Goal: Information Seeking & Learning: Find specific page/section

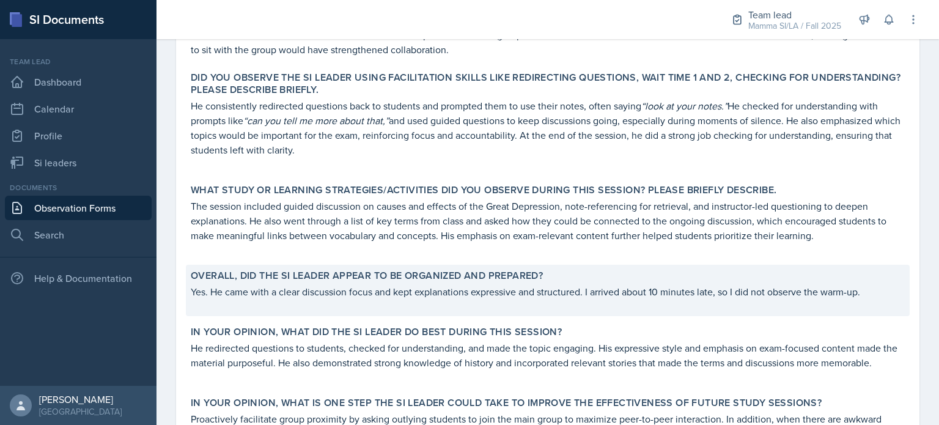
scroll to position [429, 0]
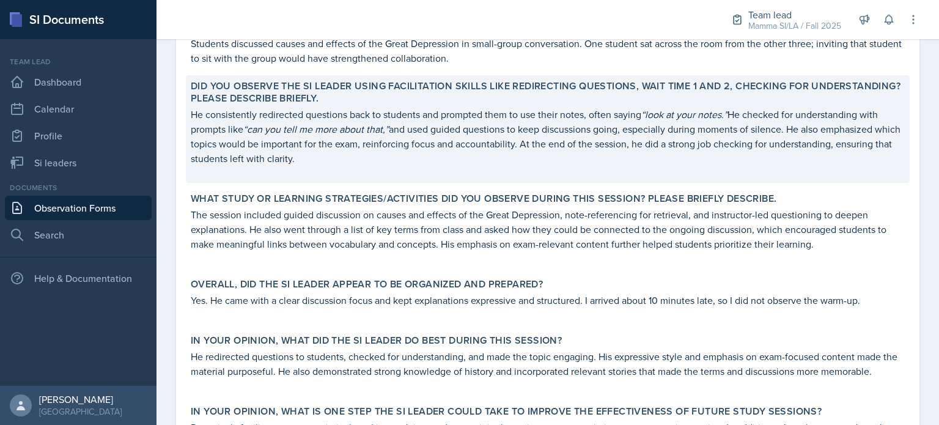
click at [738, 148] on p "He consistently redirected questions back to students and prompted them to use …" at bounding box center [548, 136] width 714 height 59
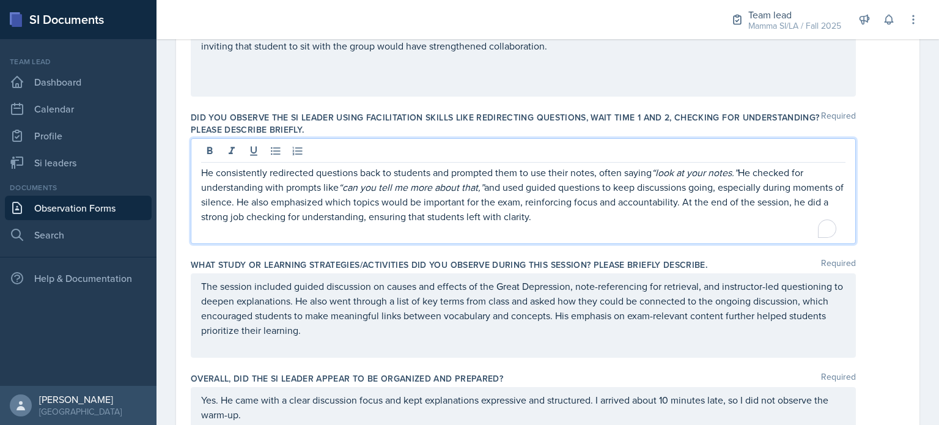
scroll to position [438, 0]
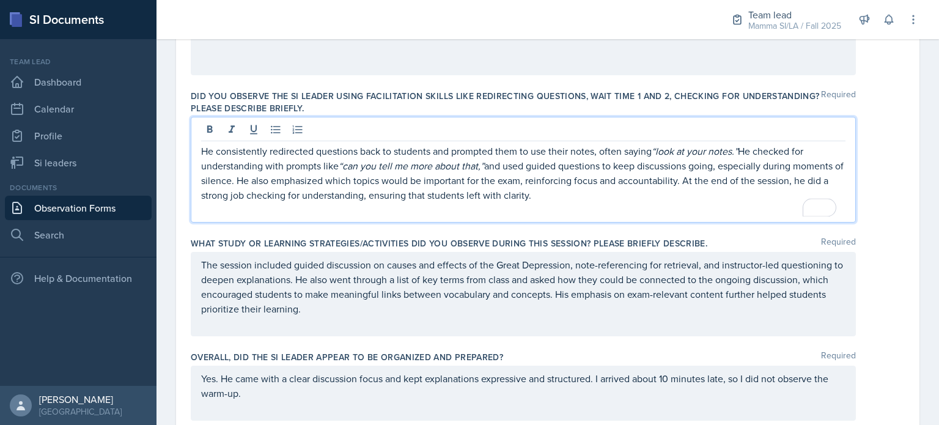
drag, startPoint x: 697, startPoint y: 190, endPoint x: 435, endPoint y: 197, distance: 261.8
click at [435, 197] on p "He consistently redirected questions back to students and prompted them to use …" at bounding box center [523, 173] width 644 height 59
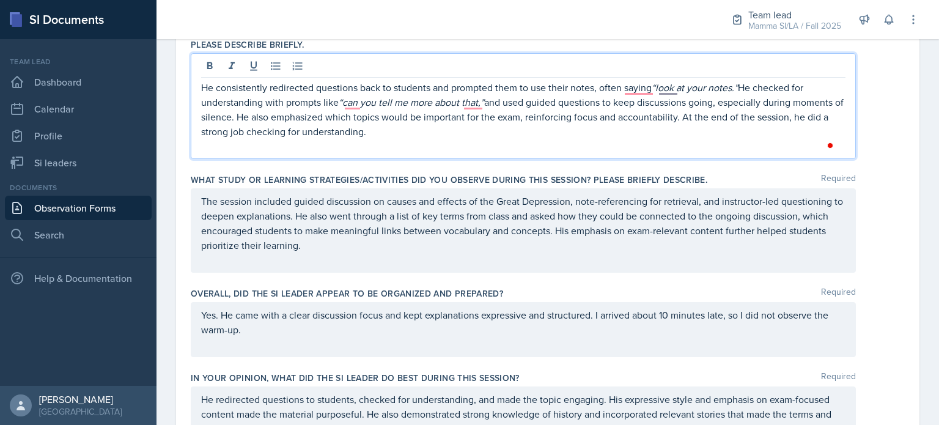
scroll to position [509, 0]
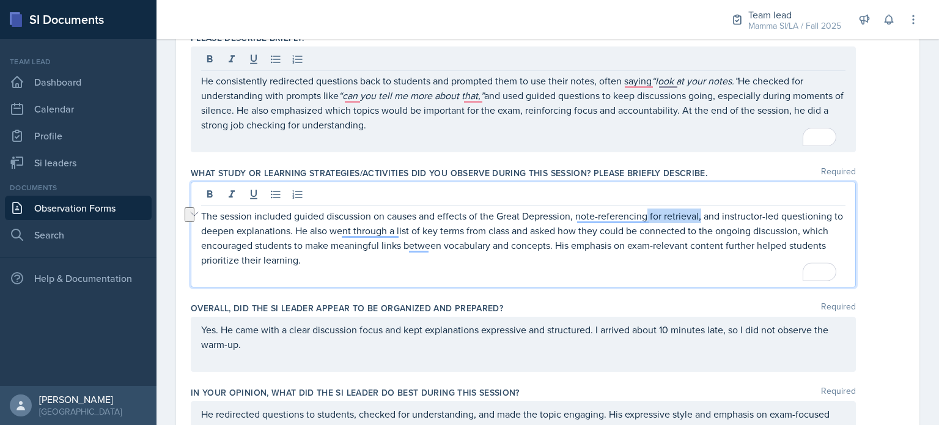
drag, startPoint x: 701, startPoint y: 194, endPoint x: 649, endPoint y: 204, distance: 53.4
click at [649, 204] on div "The session included guided discussion on causes and effects of the Great Depre…" at bounding box center [523, 235] width 665 height 106
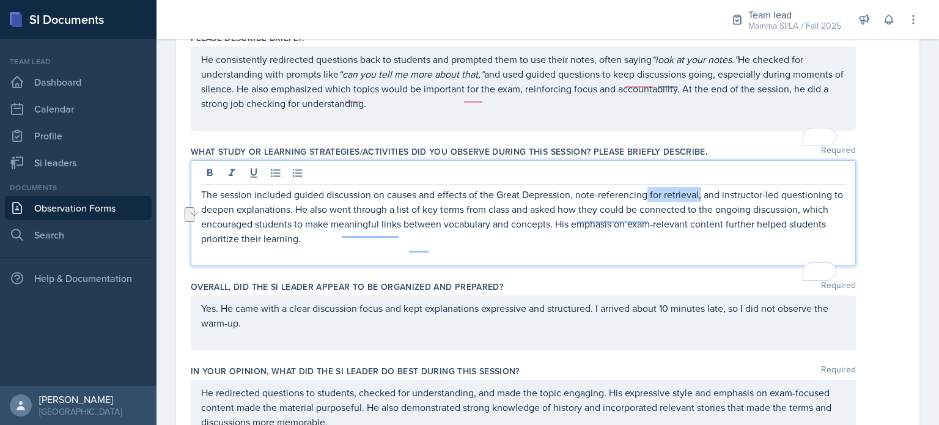
scroll to position [487, 0]
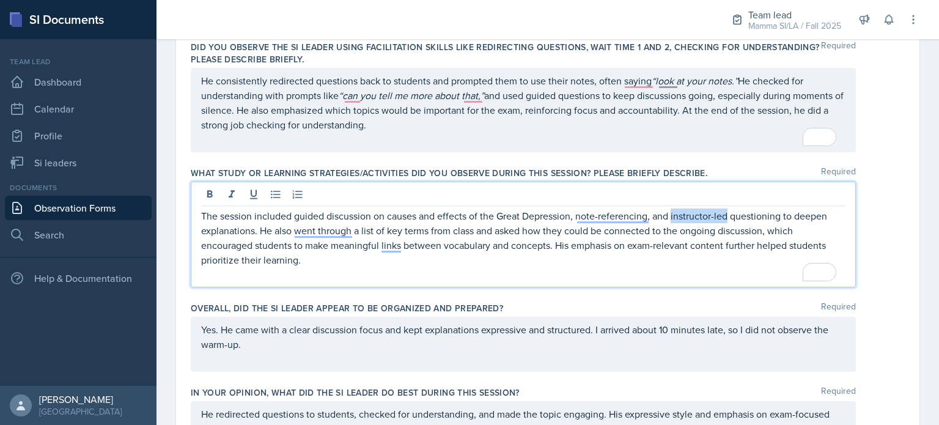
drag, startPoint x: 673, startPoint y: 215, endPoint x: 728, endPoint y: 216, distance: 55.7
click at [728, 216] on p "The session included guided discussion on causes and effects of the Great Depre…" at bounding box center [523, 237] width 644 height 59
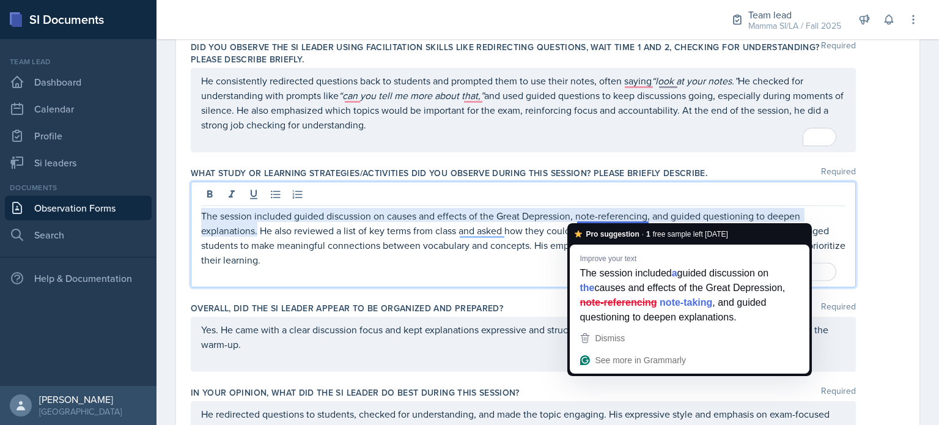
click at [612, 215] on p "The session included guided discussion on causes and effects of the Great Depre…" at bounding box center [523, 237] width 644 height 59
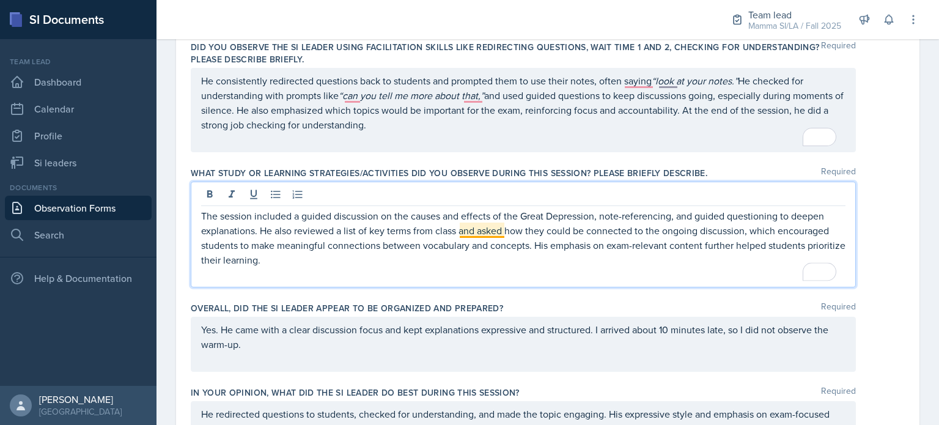
click at [490, 232] on p "The session included a guided discussion on the causes and effects of the Great…" at bounding box center [523, 237] width 644 height 59
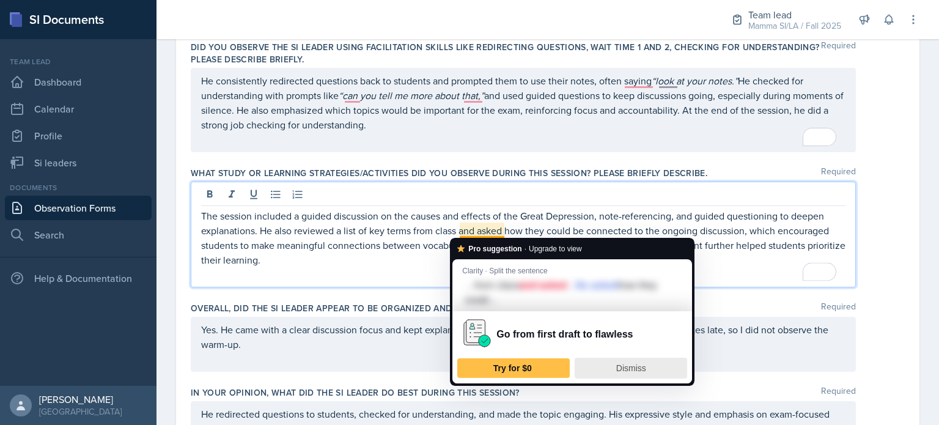
click at [643, 364] on span "Dismiss" at bounding box center [631, 368] width 30 height 10
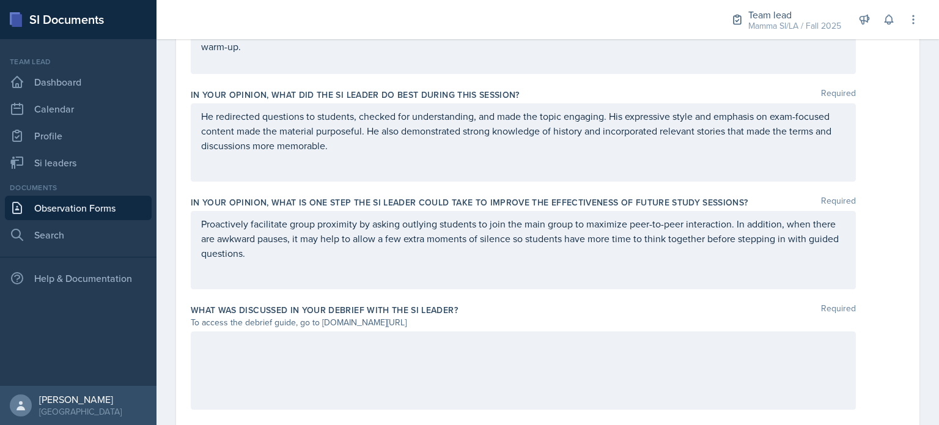
scroll to position [785, 0]
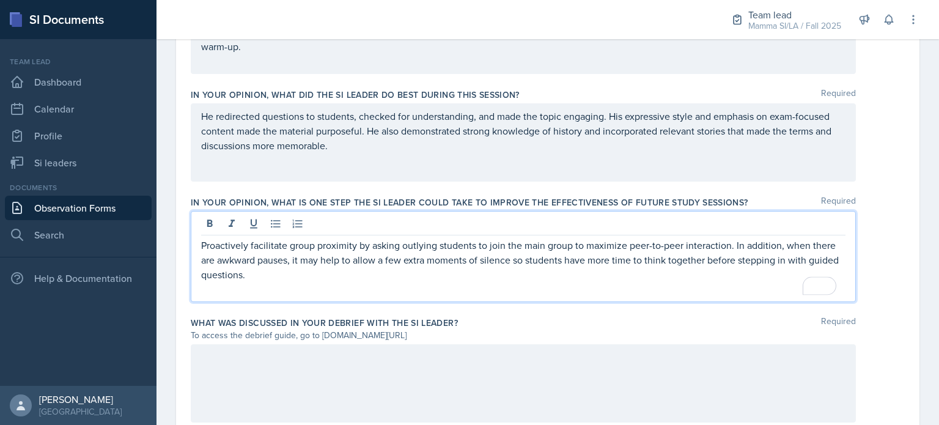
click at [358, 255] on p "Proactively facilitate group proximity by asking outlying students to join the …" at bounding box center [523, 260] width 644 height 44
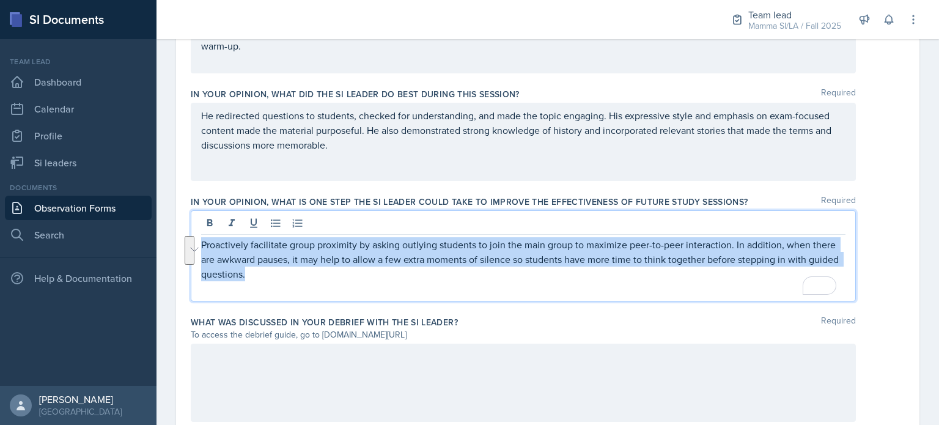
drag, startPoint x: 372, startPoint y: 273, endPoint x: 186, endPoint y: 246, distance: 187.1
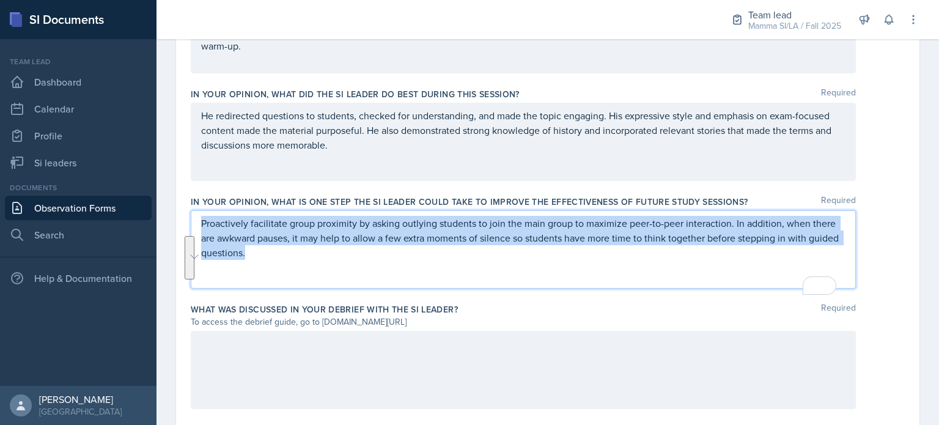
scroll to position [743, 0]
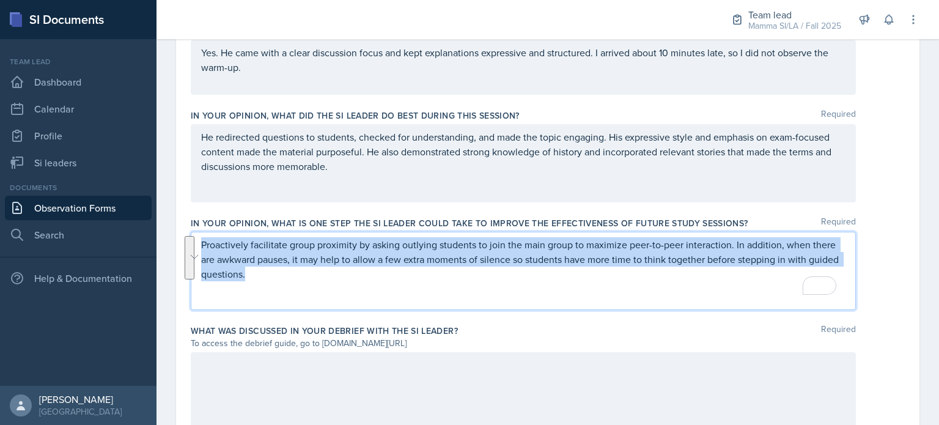
click at [264, 270] on p "Proactively facilitate group proximity by asking outlying students to join the …" at bounding box center [523, 259] width 644 height 44
drag, startPoint x: 303, startPoint y: 285, endPoint x: 195, endPoint y: 239, distance: 117.5
click at [195, 239] on div "Proactively facilitate group proximity by asking outlying students to join the …" at bounding box center [523, 271] width 665 height 78
click at [305, 279] on p "Proactively facilitate group proximity by asking outlying students to join the …" at bounding box center [523, 259] width 644 height 44
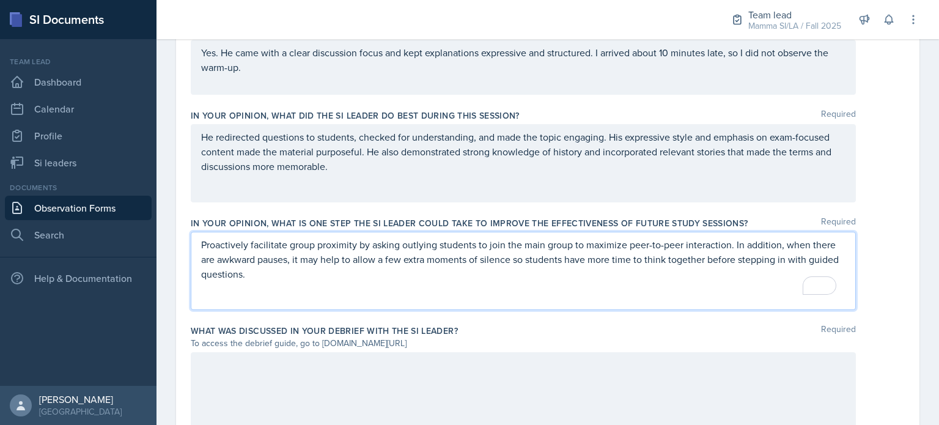
click at [305, 279] on p "Proactively facilitate group proximity by asking outlying students to join the …" at bounding box center [523, 259] width 644 height 44
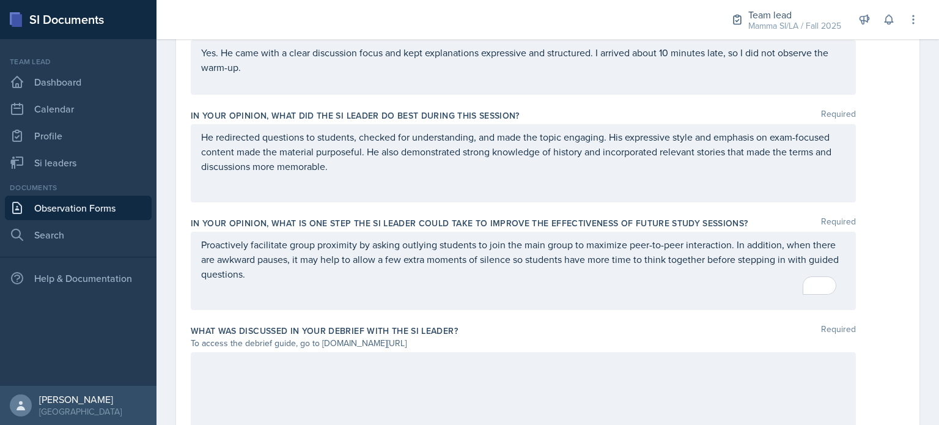
click at [326, 378] on div at bounding box center [523, 391] width 665 height 78
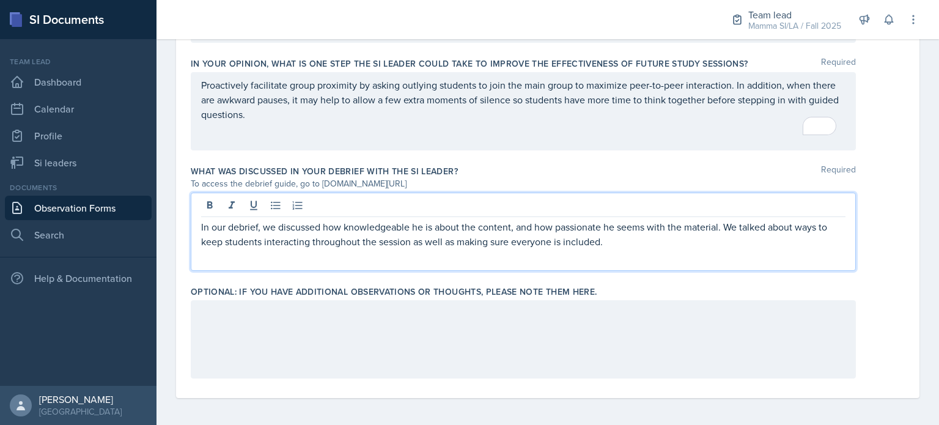
scroll to position [904, 0]
click at [430, 244] on p "In our debrief, we discussed how knowledgeable he is about the content, and how…" at bounding box center [523, 232] width 644 height 29
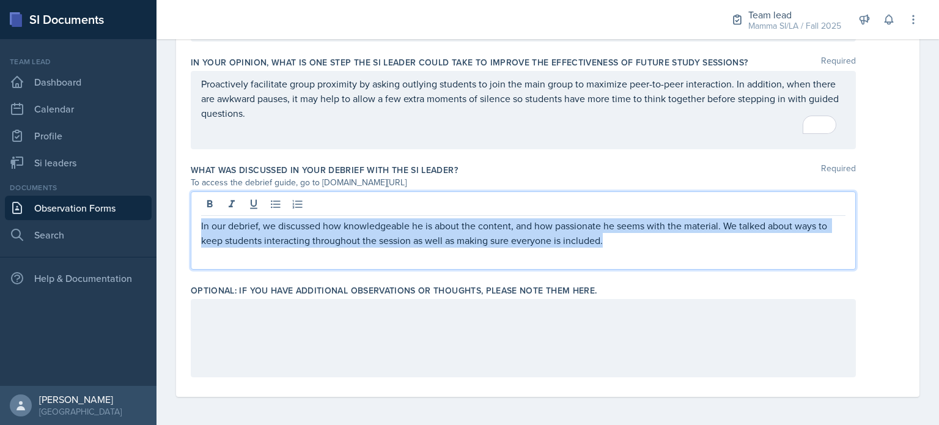
click at [430, 244] on p "In our debrief, we discussed how knowledgeable he is about the content, and how…" at bounding box center [523, 232] width 644 height 29
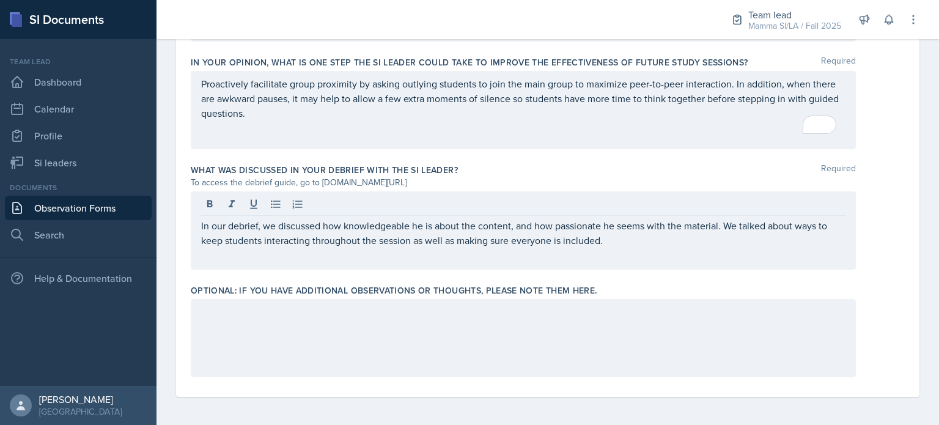
click at [638, 253] on div "In our debrief, we discussed how knowledgeable he is about the content, and how…" at bounding box center [523, 230] width 665 height 78
click at [642, 251] on div "In our debrief, we discussed how knowledgeable he is about the content, and how…" at bounding box center [523, 230] width 665 height 78
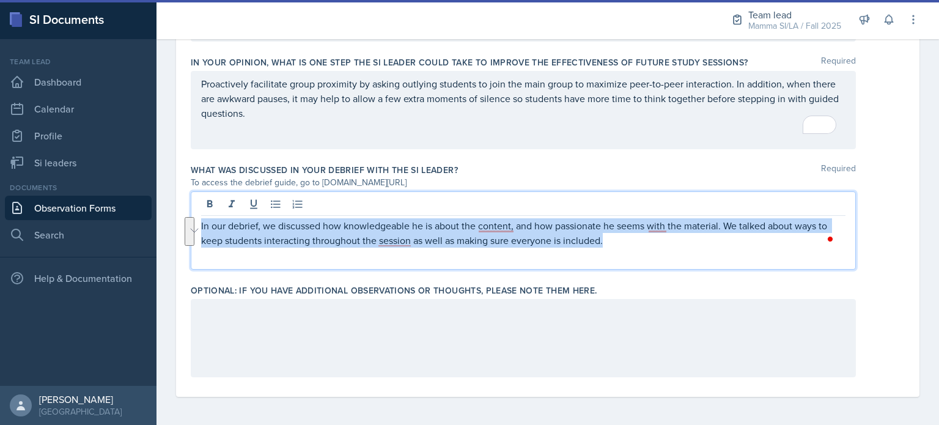
click at [663, 237] on p "In our debrief, we discussed how knowledgeable he is about the content, and how…" at bounding box center [523, 232] width 644 height 29
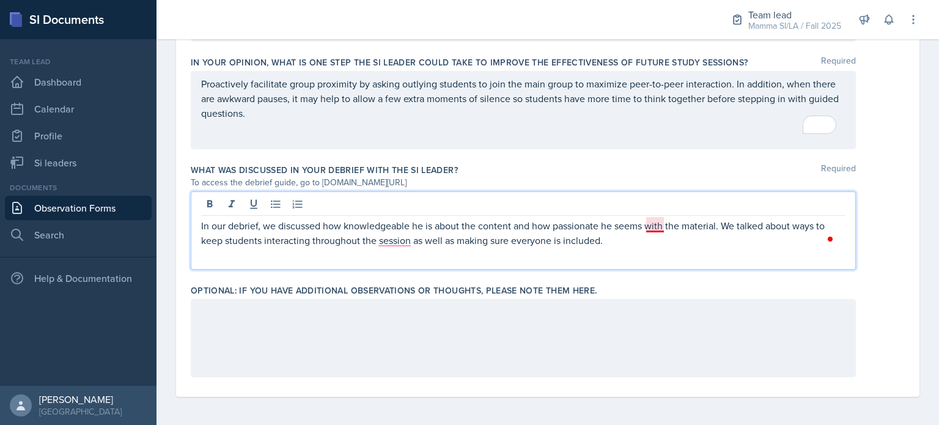
click at [652, 230] on p "In our debrief, we discussed how knowledgeable he is about the content and how …" at bounding box center [523, 232] width 644 height 29
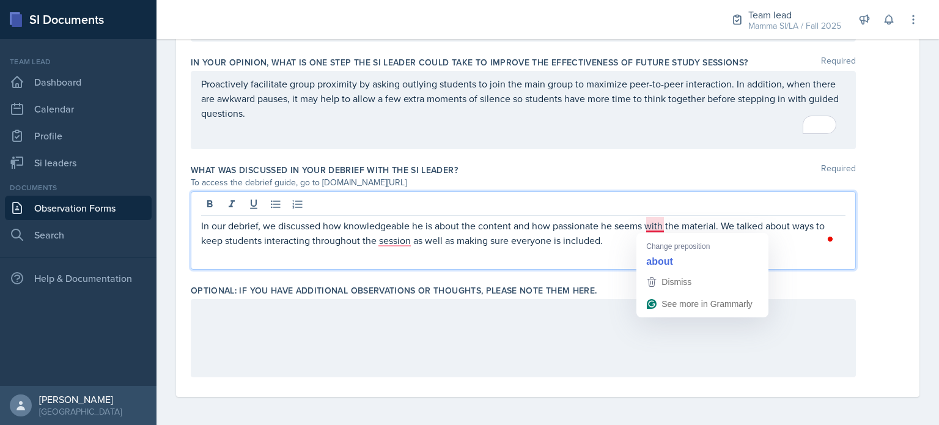
click at [658, 218] on p "In our debrief, we discussed how knowledgeable he is about the content and how …" at bounding box center [523, 232] width 644 height 29
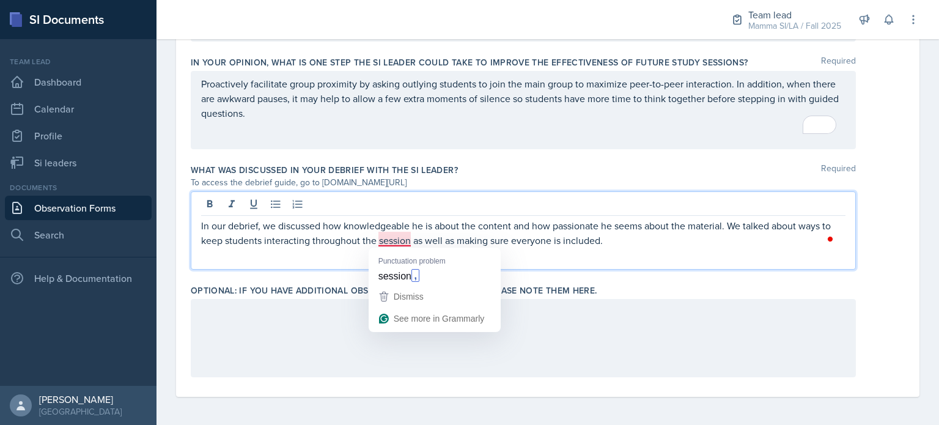
click at [391, 243] on p "In our debrief, we discussed how knowledgeable he is about the content and how …" at bounding box center [523, 232] width 644 height 29
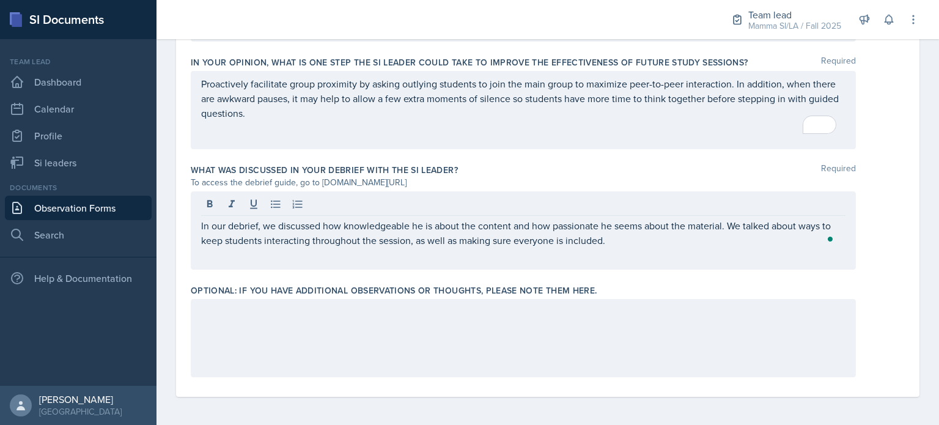
click at [653, 246] on div "In our debrief, we discussed how knowledgeable he is about the content and how …" at bounding box center [523, 230] width 665 height 78
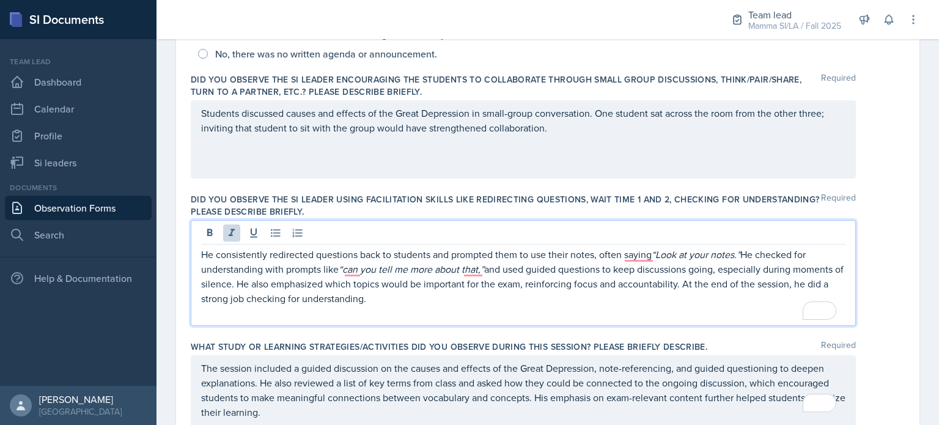
scroll to position [357, 0]
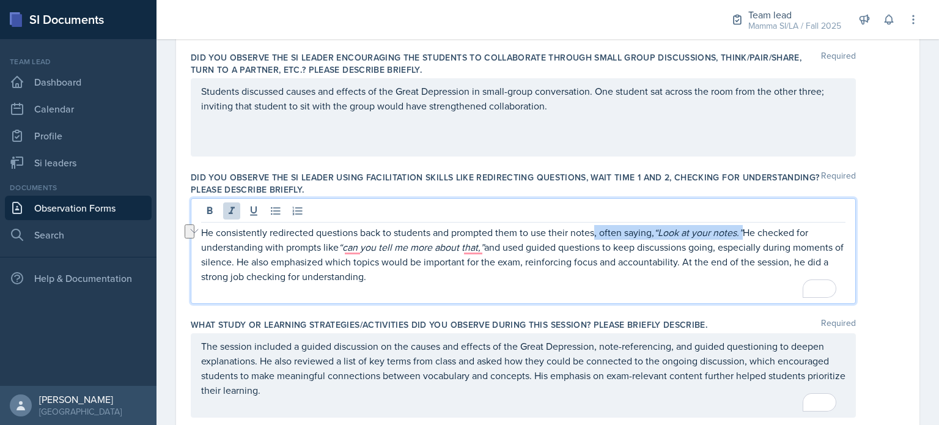
drag, startPoint x: 747, startPoint y: 235, endPoint x: 595, endPoint y: 237, distance: 151.6
click at [595, 237] on p "He consistently redirected questions back to students and prompted them to use …" at bounding box center [523, 254] width 644 height 59
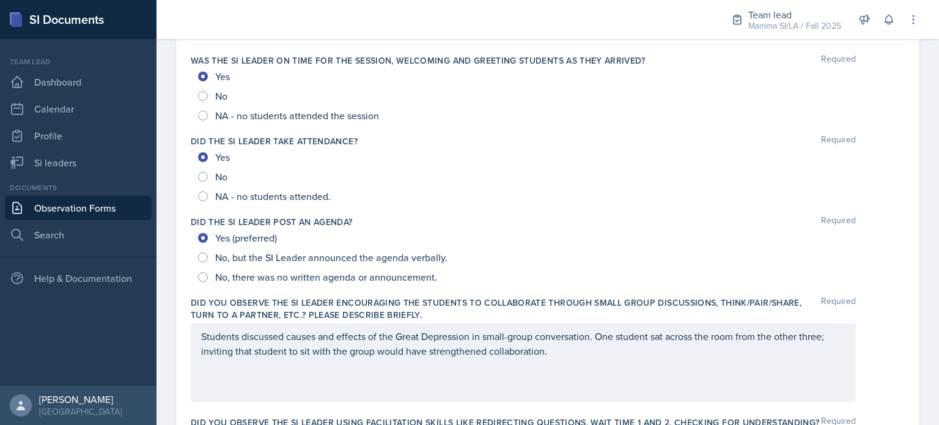
scroll to position [0, 0]
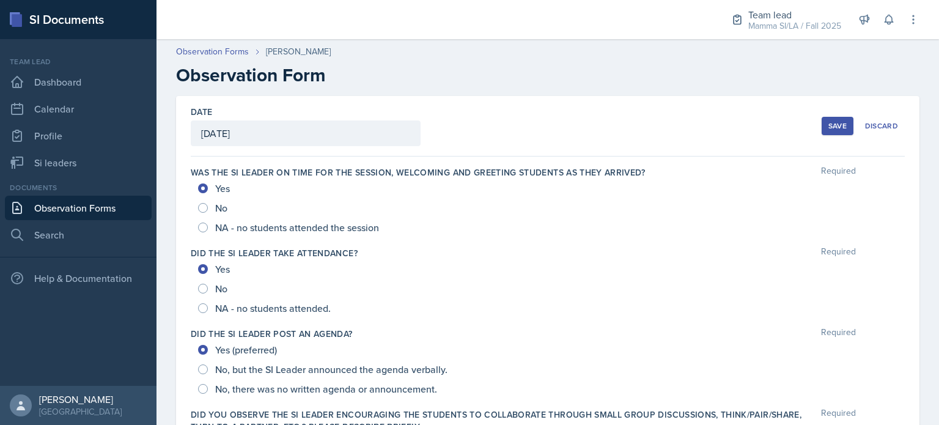
click at [836, 119] on button "Save" at bounding box center [838, 126] width 32 height 18
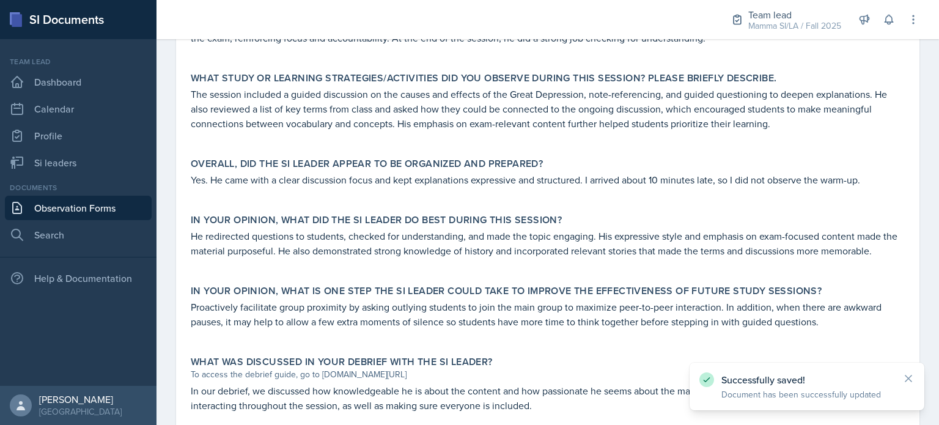
scroll to position [636, 0]
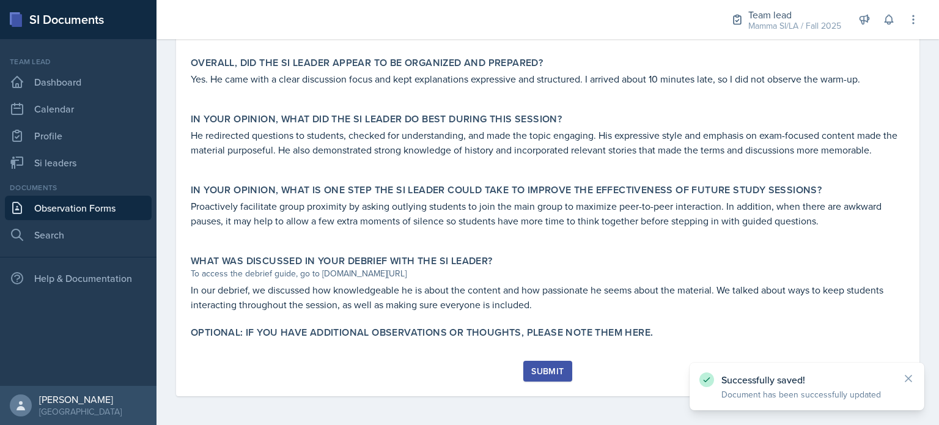
click at [548, 368] on div "Submit" at bounding box center [547, 371] width 32 height 10
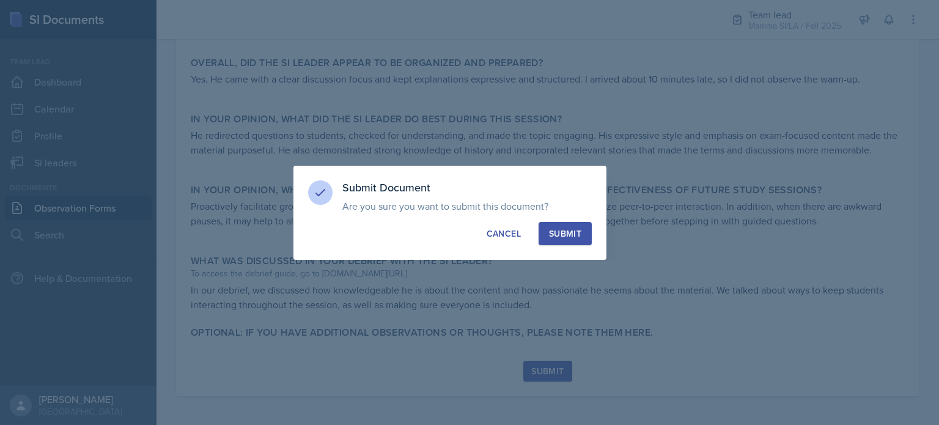
click at [563, 241] on button "Submit" at bounding box center [565, 233] width 53 height 23
radio input "true"
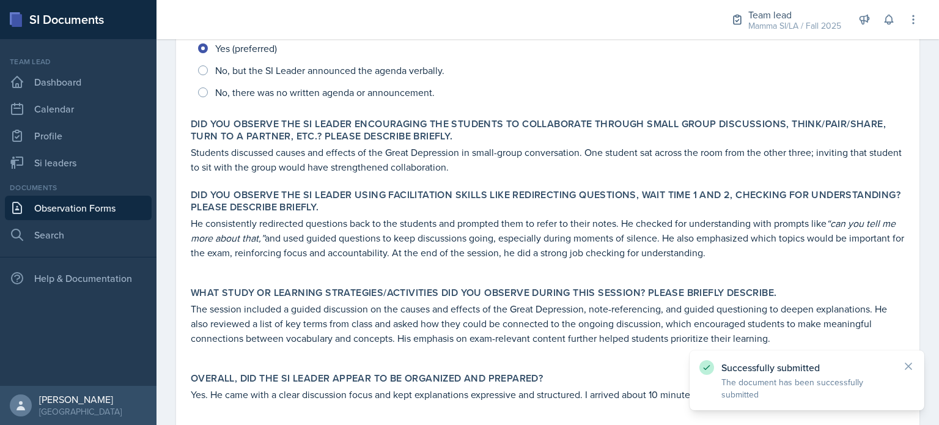
scroll to position [0, 0]
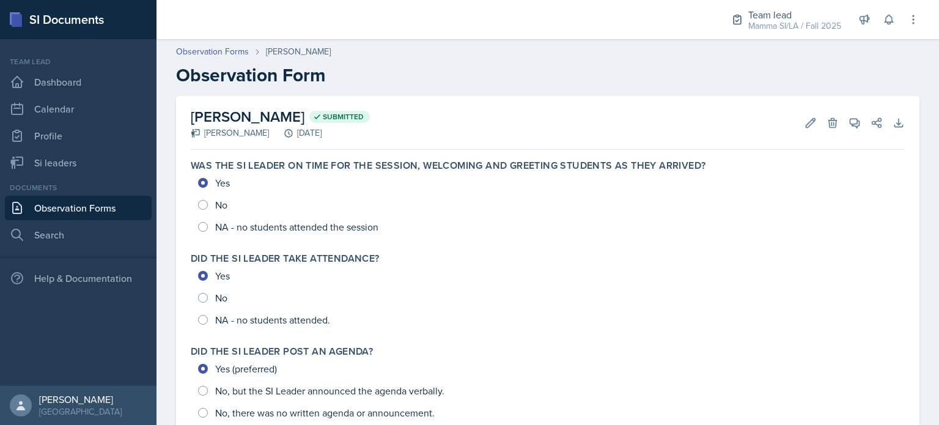
click at [92, 204] on link "Observation Forms" at bounding box center [78, 208] width 147 height 24
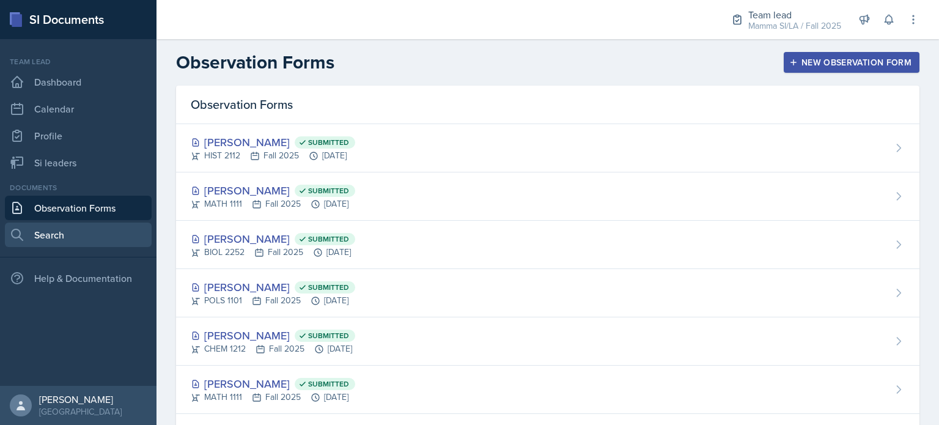
click at [56, 224] on link "Search" at bounding box center [78, 235] width 147 height 24
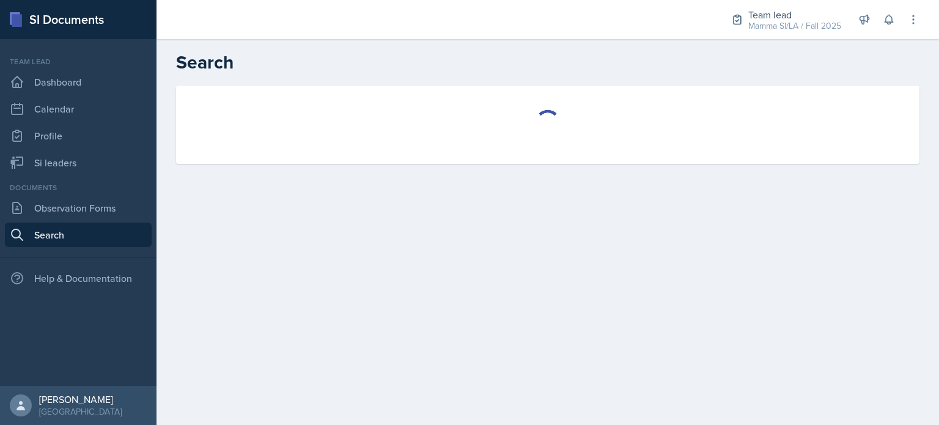
select select "all"
select select "1"
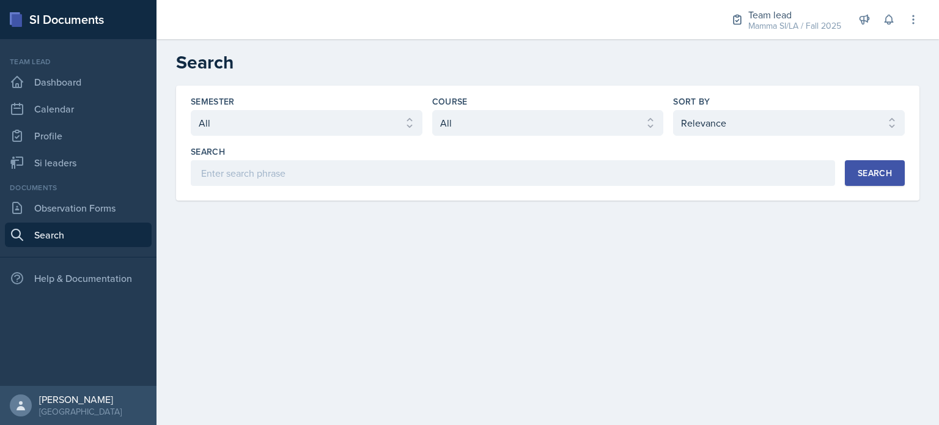
click at [386, 185] on div "Semester Select semester All Fall 2025 Summer 2025 Spring 2025 Fall 2024 Summer…" at bounding box center [547, 143] width 743 height 115
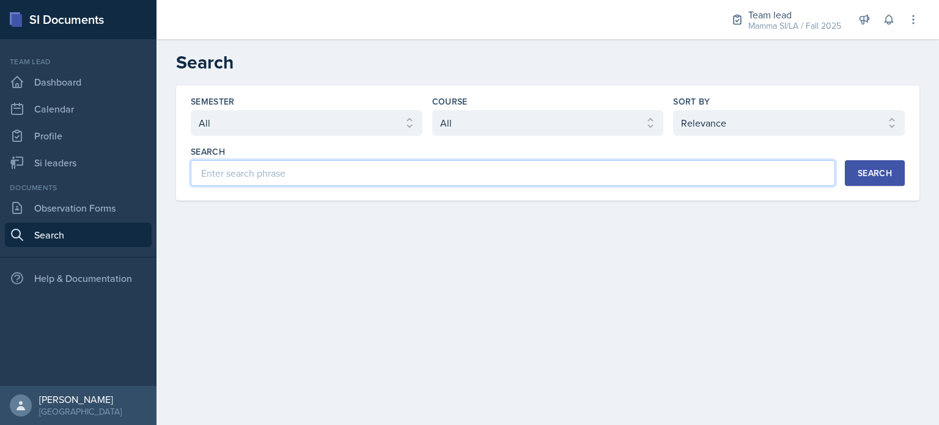
click at [387, 183] on input at bounding box center [513, 173] width 644 height 26
type input "theoretical yield"
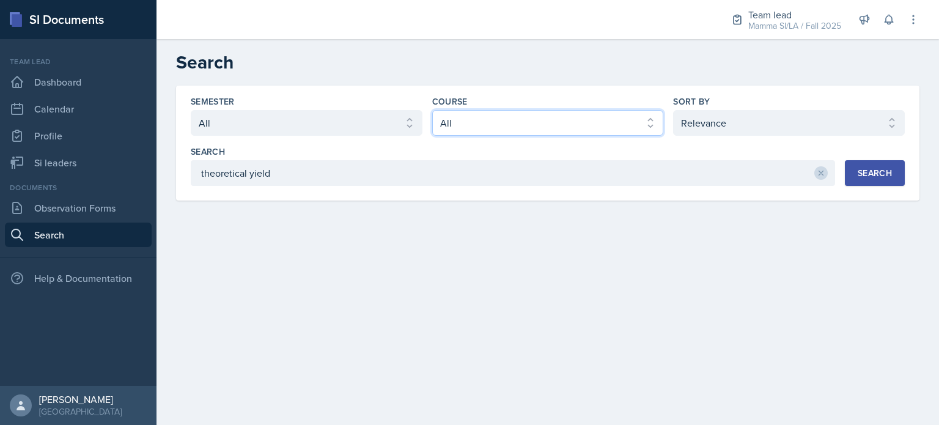
click at [494, 130] on select "Select course All ACCT 2101 ACCT 2102 ACCT 4050 ANTH 1102 ANTH 3301 ARCH 1000 A…" at bounding box center [548, 123] width 232 height 26
select select "4fdbbe39-d6cc-4816-a3be-f2a887b9c80e"
click at [432, 110] on select "Select course All ACCT 2101 ACCT 2102 ACCT 4050 ANTH 1102 ANTH 3301 ARCH 1000 A…" at bounding box center [548, 123] width 232 height 26
click at [855, 179] on button "Search" at bounding box center [875, 173] width 60 height 26
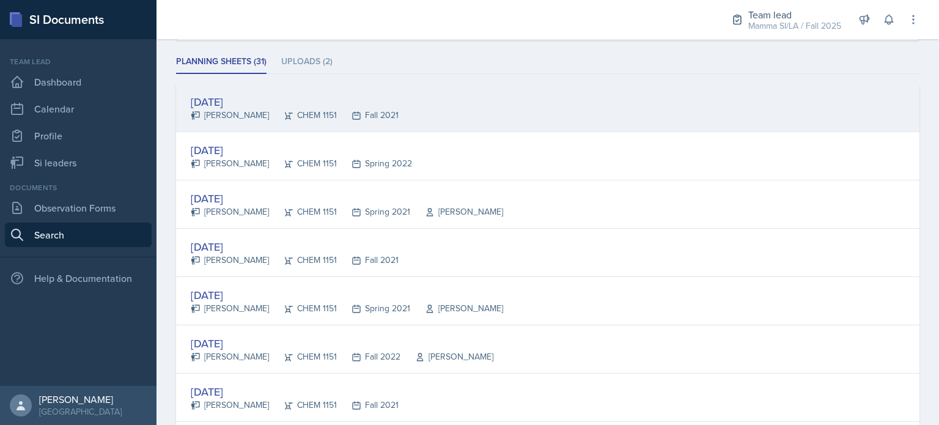
scroll to position [161, 0]
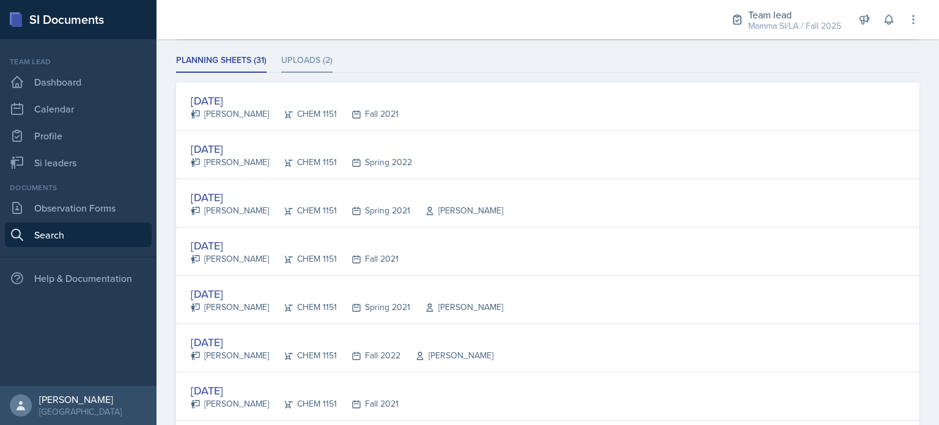
click at [325, 49] on li "Uploads (2)" at bounding box center [306, 61] width 51 height 24
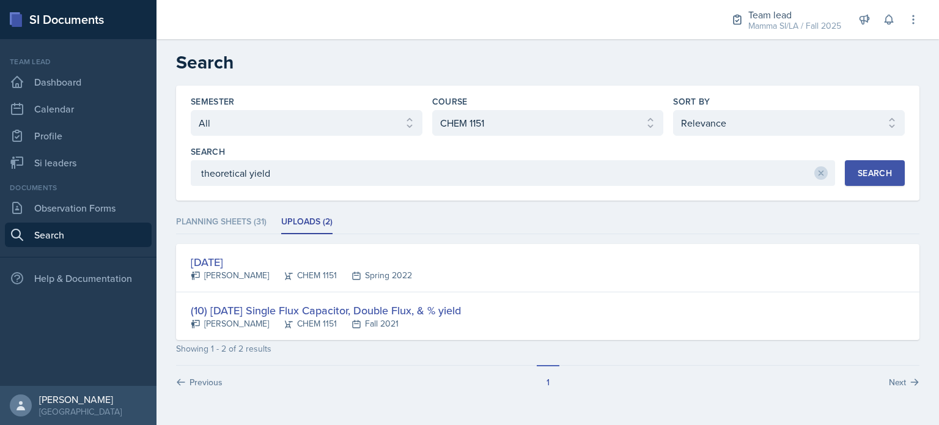
scroll to position [0, 0]
click at [234, 224] on li "Planning Sheets (31)" at bounding box center [221, 222] width 90 height 24
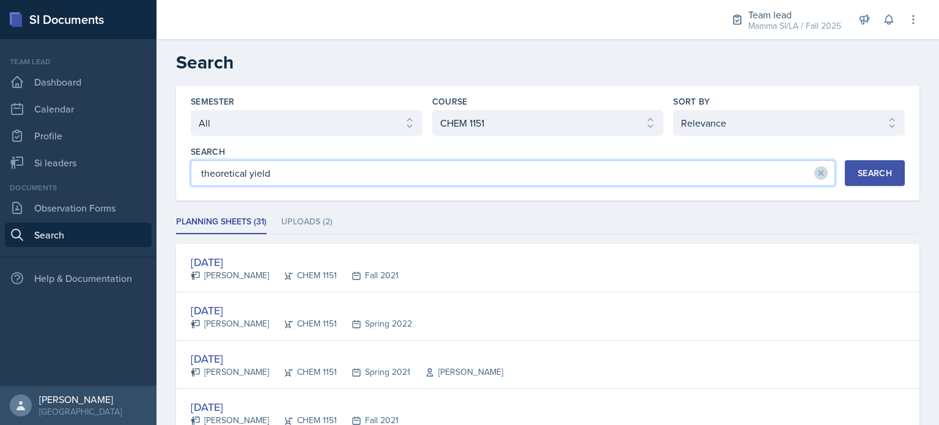
drag, startPoint x: 279, startPoint y: 171, endPoint x: 88, endPoint y: 149, distance: 192.0
click at [88, 149] on div "SI Documents Team lead Dashboard Calendar Profile Si leaders Documents Observat…" at bounding box center [469, 212] width 939 height 425
click at [845, 180] on button "Search" at bounding box center [875, 173] width 60 height 26
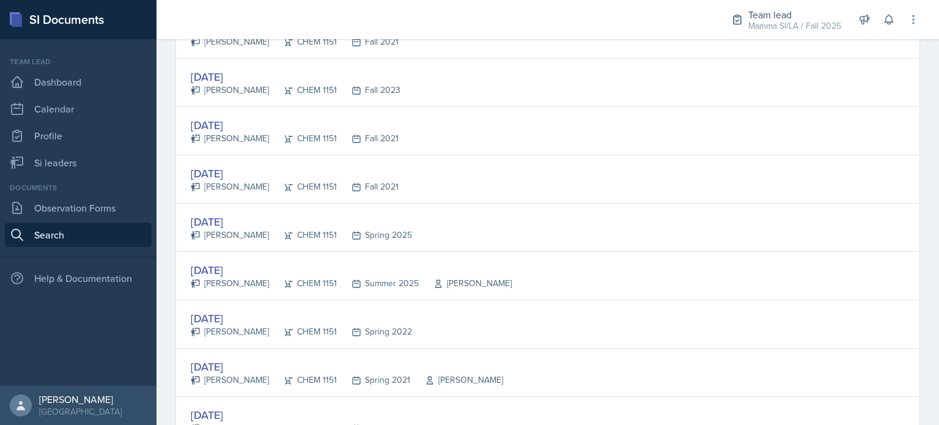
scroll to position [1702, 0]
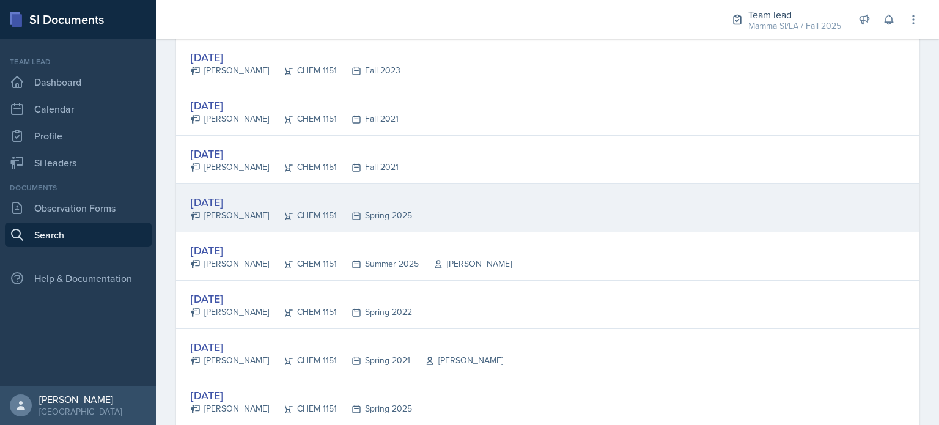
click at [269, 210] on div "CHEM 1151" at bounding box center [303, 215] width 68 height 13
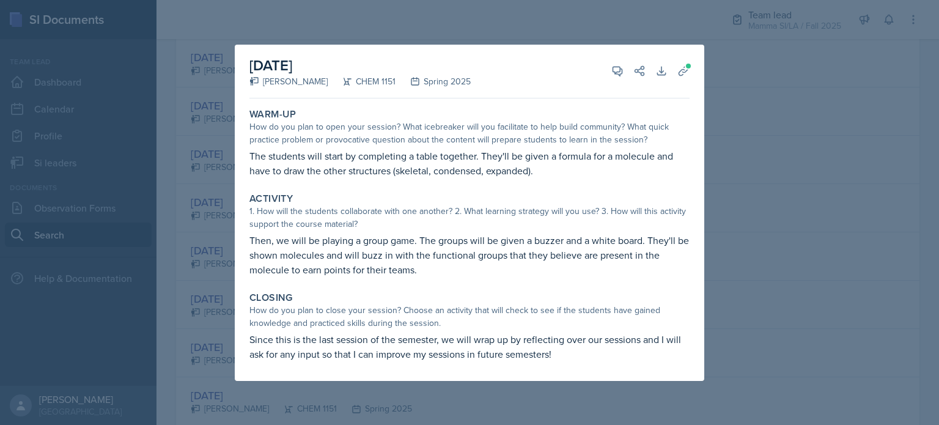
click at [760, 251] on div at bounding box center [469, 212] width 939 height 425
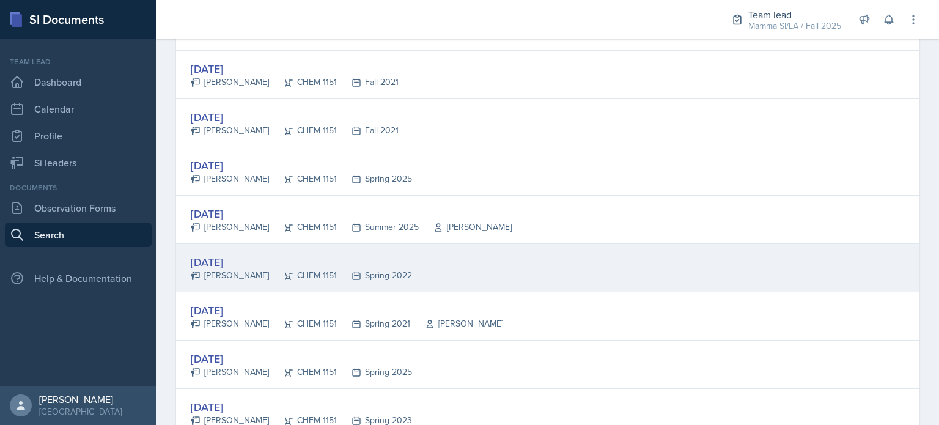
scroll to position [1748, 0]
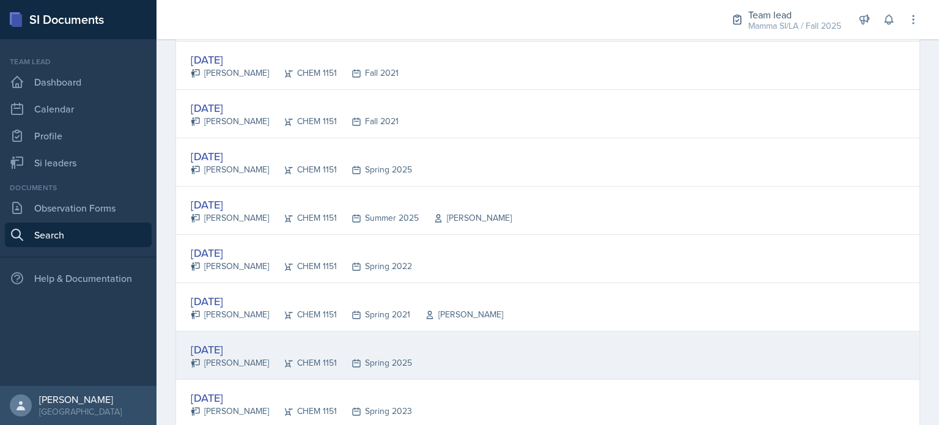
drag, startPoint x: 273, startPoint y: 377, endPoint x: 257, endPoint y: 367, distance: 19.0
click at [257, 367] on div "Mar 17th, 2025 Kristy Bennett CHEM 1151 Spring 2025" at bounding box center [547, 355] width 743 height 48
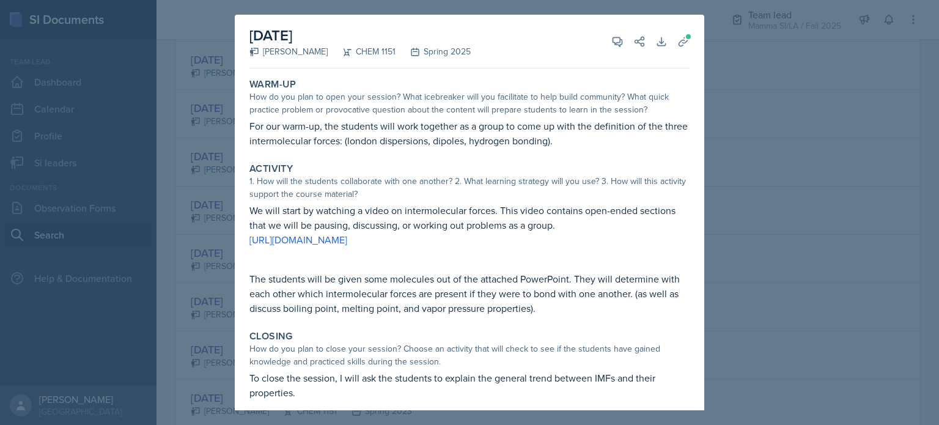
click at [212, 366] on div at bounding box center [469, 212] width 939 height 425
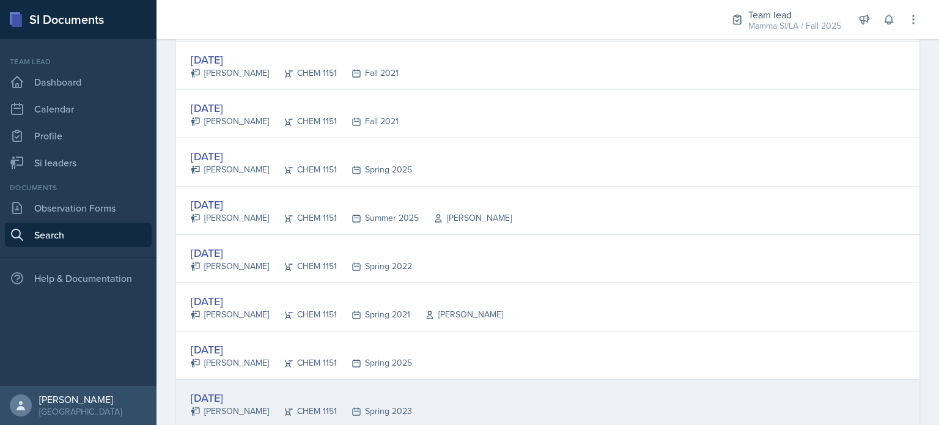
click at [252, 389] on div "Mar 30th, 2023" at bounding box center [301, 397] width 221 height 17
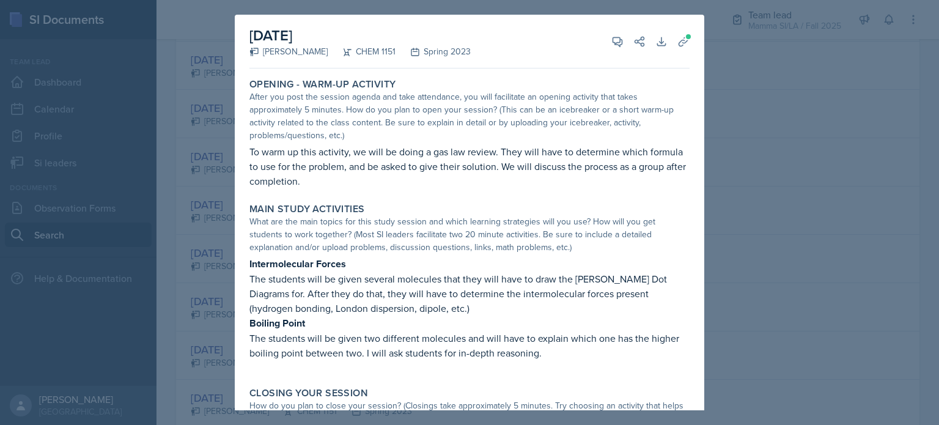
click at [217, 400] on div at bounding box center [469, 212] width 939 height 425
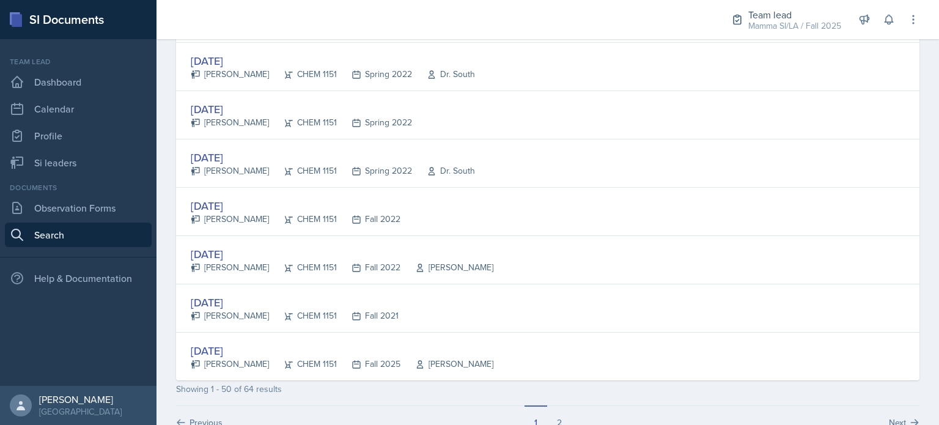
scroll to position [2281, 0]
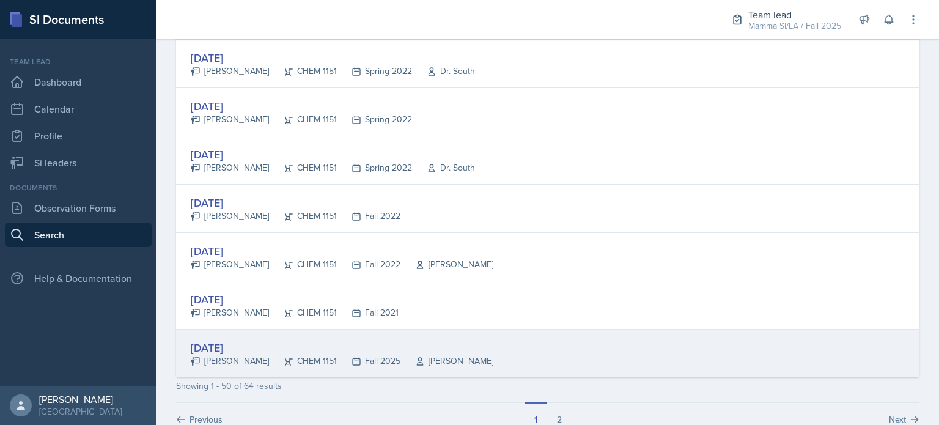
click at [289, 355] on div "CHEM 1151" at bounding box center [303, 361] width 68 height 13
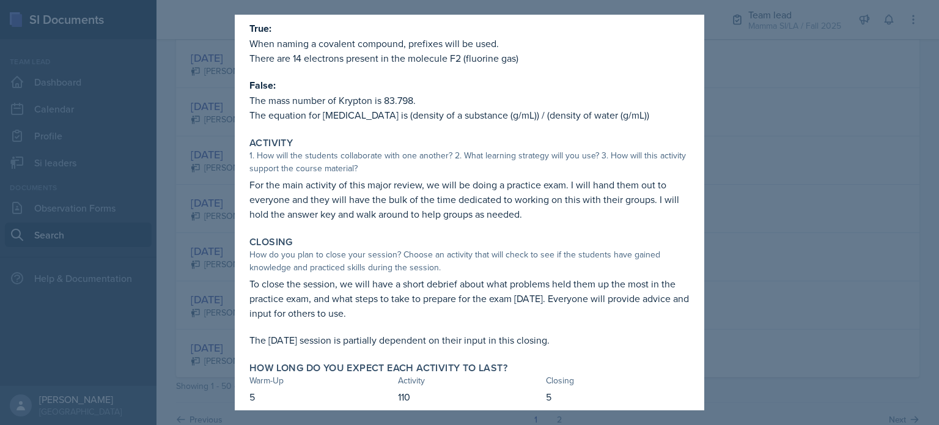
scroll to position [210, 0]
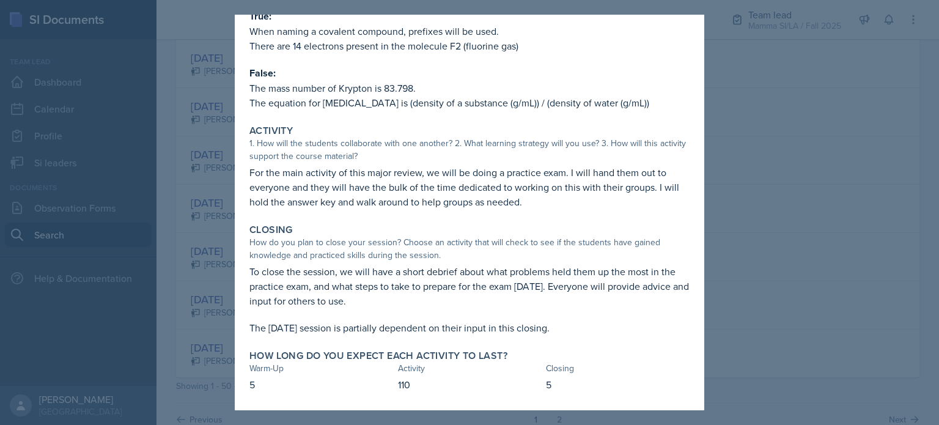
click at [779, 68] on div at bounding box center [469, 212] width 939 height 425
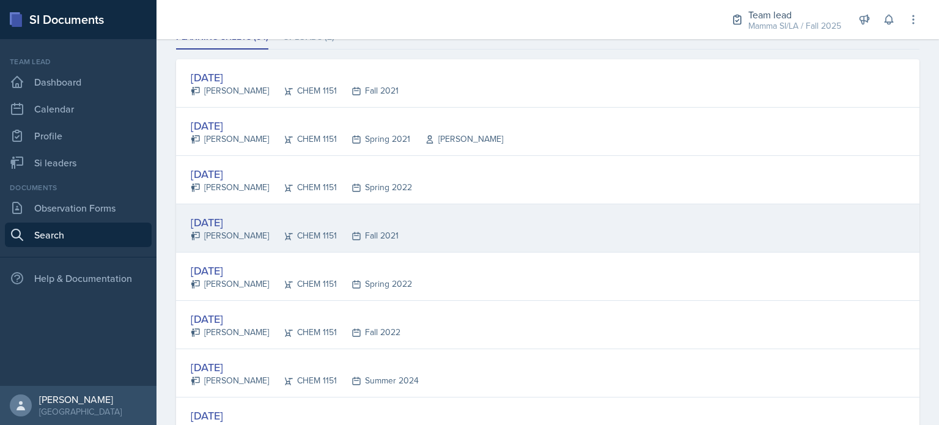
scroll to position [0, 0]
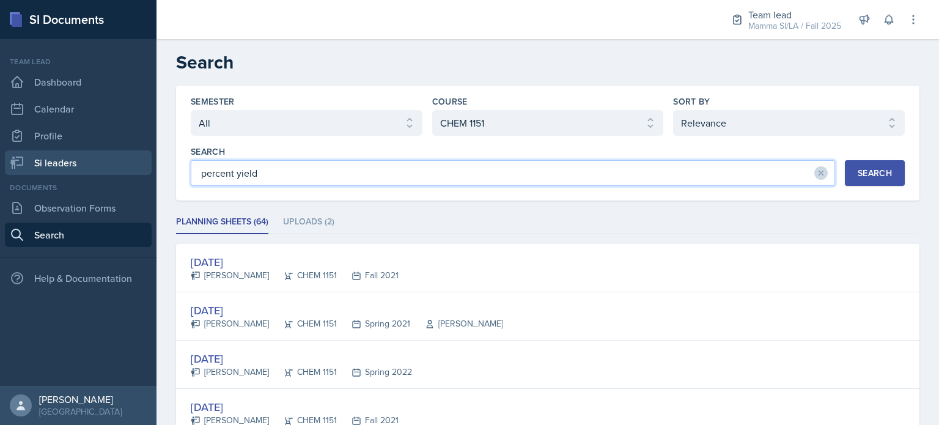
drag, startPoint x: 337, startPoint y: 183, endPoint x: 128, endPoint y: 163, distance: 210.7
click at [128, 163] on div "SI Documents Team lead Dashboard Calendar Profile Si leaders Documents Observat…" at bounding box center [469, 212] width 939 height 425
type input "flux capacitor"
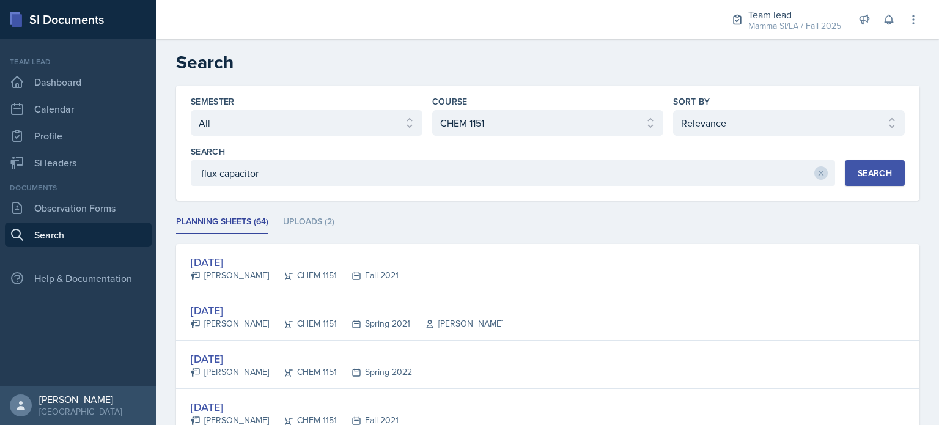
click at [882, 176] on div "Search" at bounding box center [875, 173] width 34 height 10
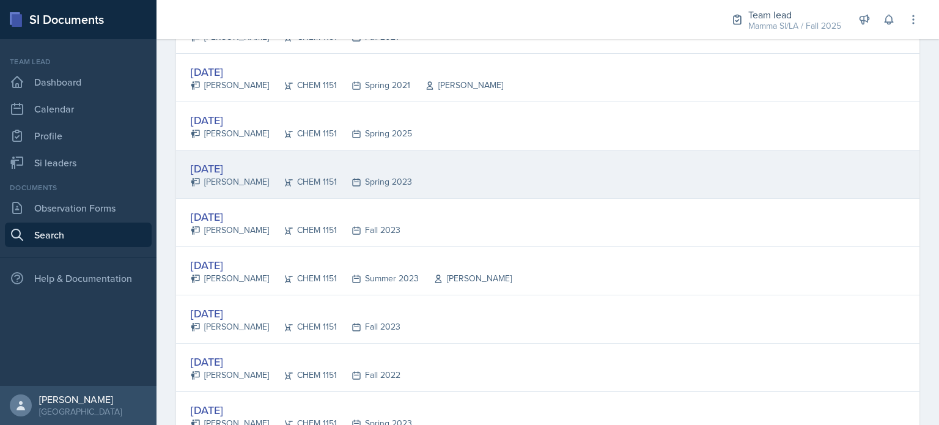
scroll to position [384, 0]
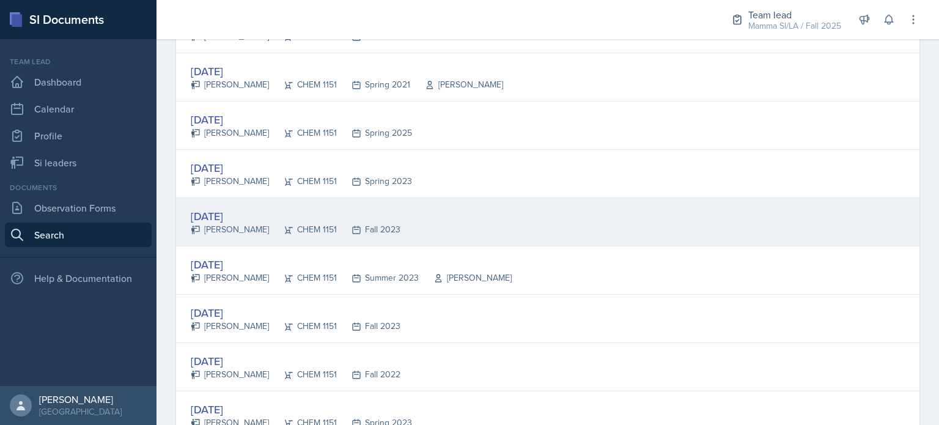
click at [319, 230] on div "CHEM 1151" at bounding box center [303, 229] width 68 height 13
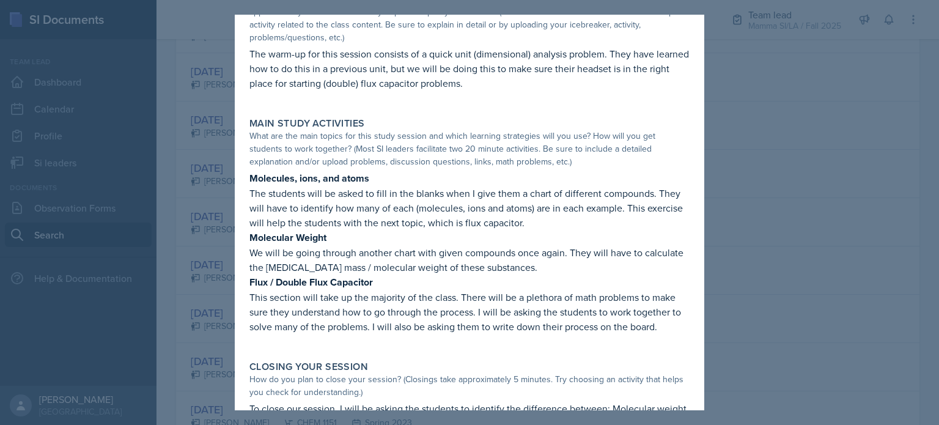
scroll to position [98, 0]
click at [820, 303] on div at bounding box center [469, 212] width 939 height 425
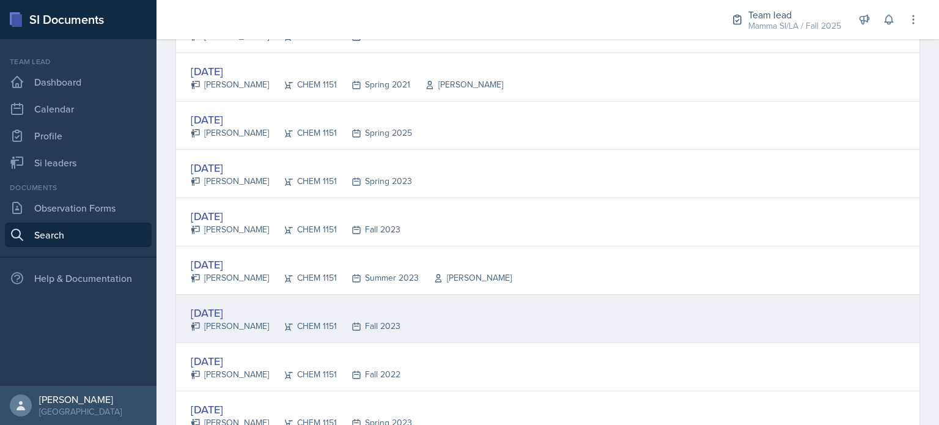
scroll to position [408, 0]
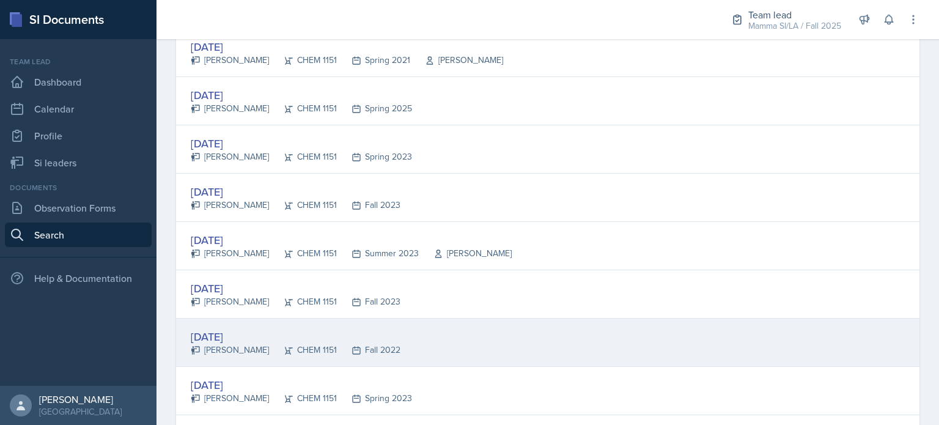
click at [284, 337] on div "Sep 29th, 2022" at bounding box center [296, 336] width 210 height 17
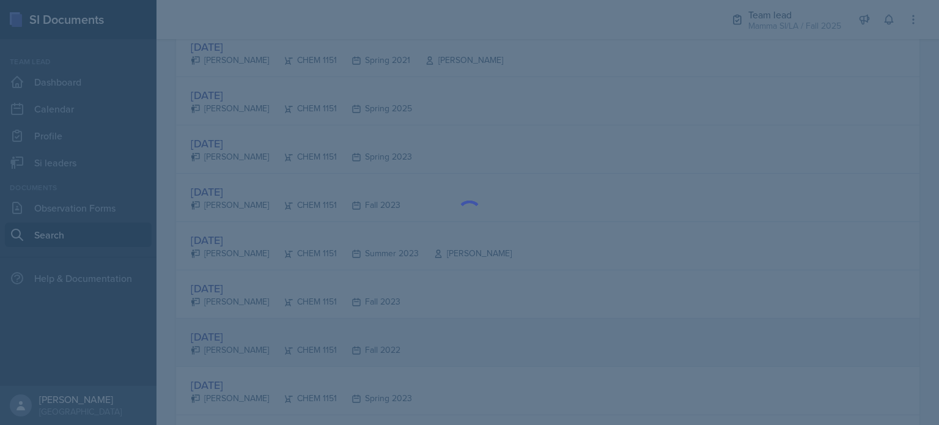
scroll to position [0, 0]
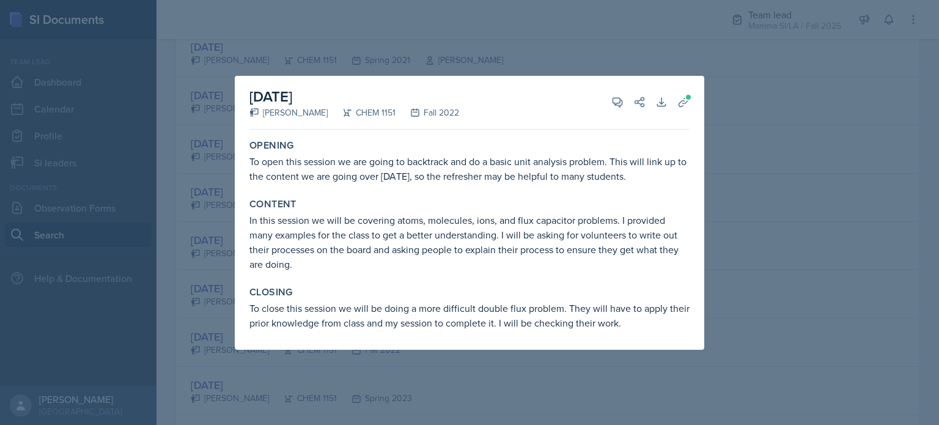
click at [344, 368] on div at bounding box center [469, 212] width 939 height 425
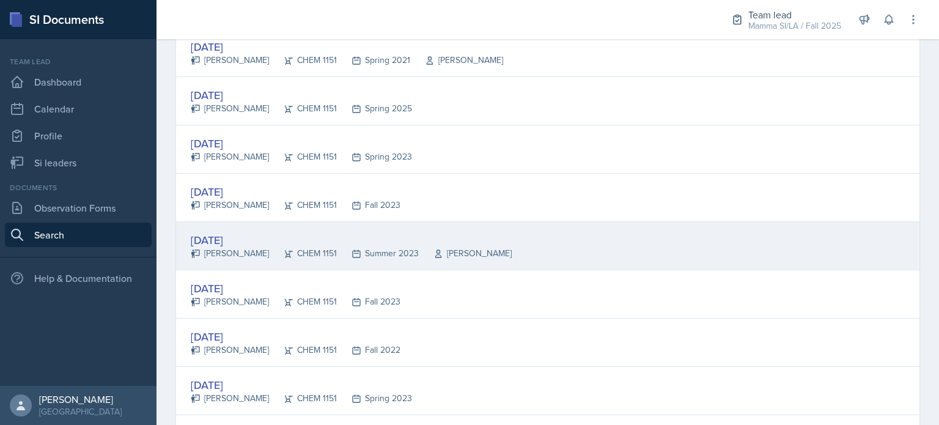
click at [435, 241] on div "Jun 22nd, 2023" at bounding box center [351, 240] width 321 height 17
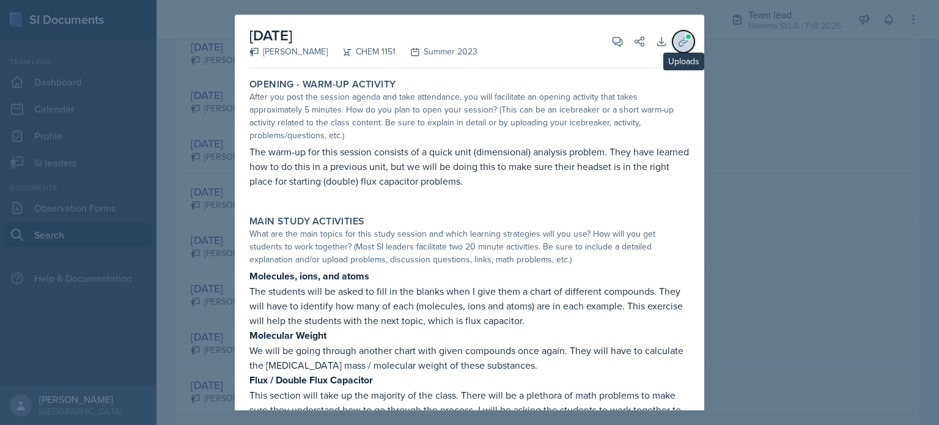
click at [679, 42] on icon at bounding box center [683, 41] width 9 height 9
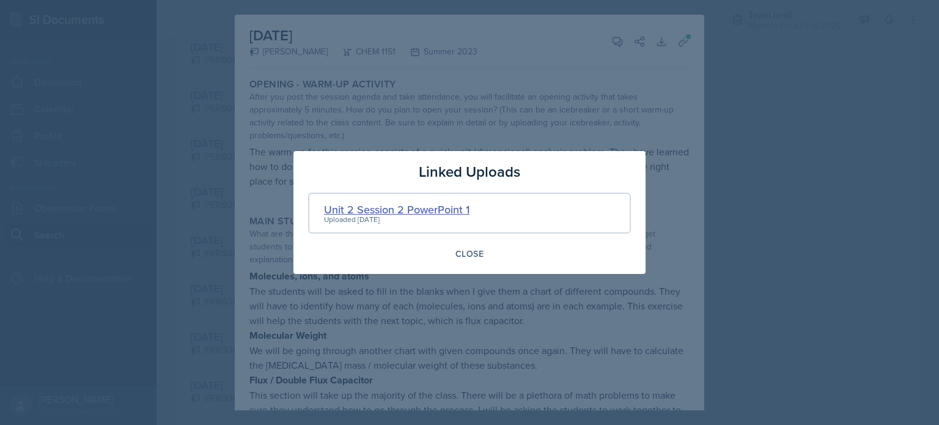
click at [450, 205] on div "Unit 2 Session 2 PowerPoint 1" at bounding box center [397, 209] width 146 height 17
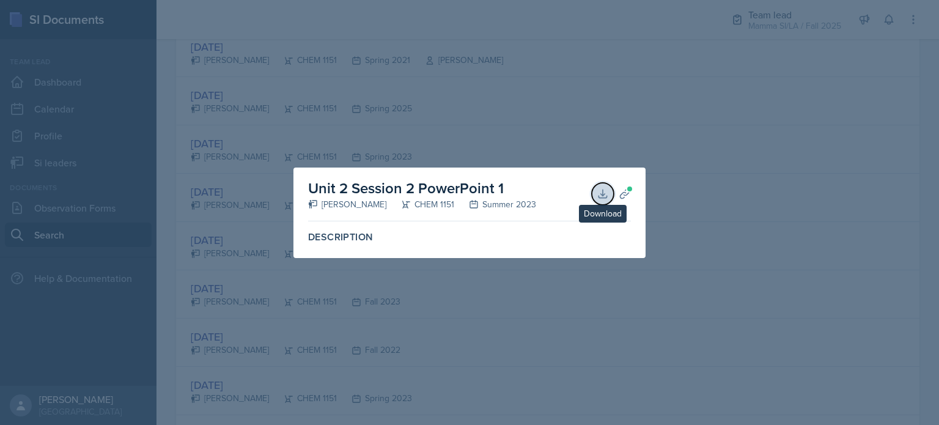
click at [602, 188] on icon at bounding box center [603, 194] width 12 height 12
